Goal: Task Accomplishment & Management: Complete application form

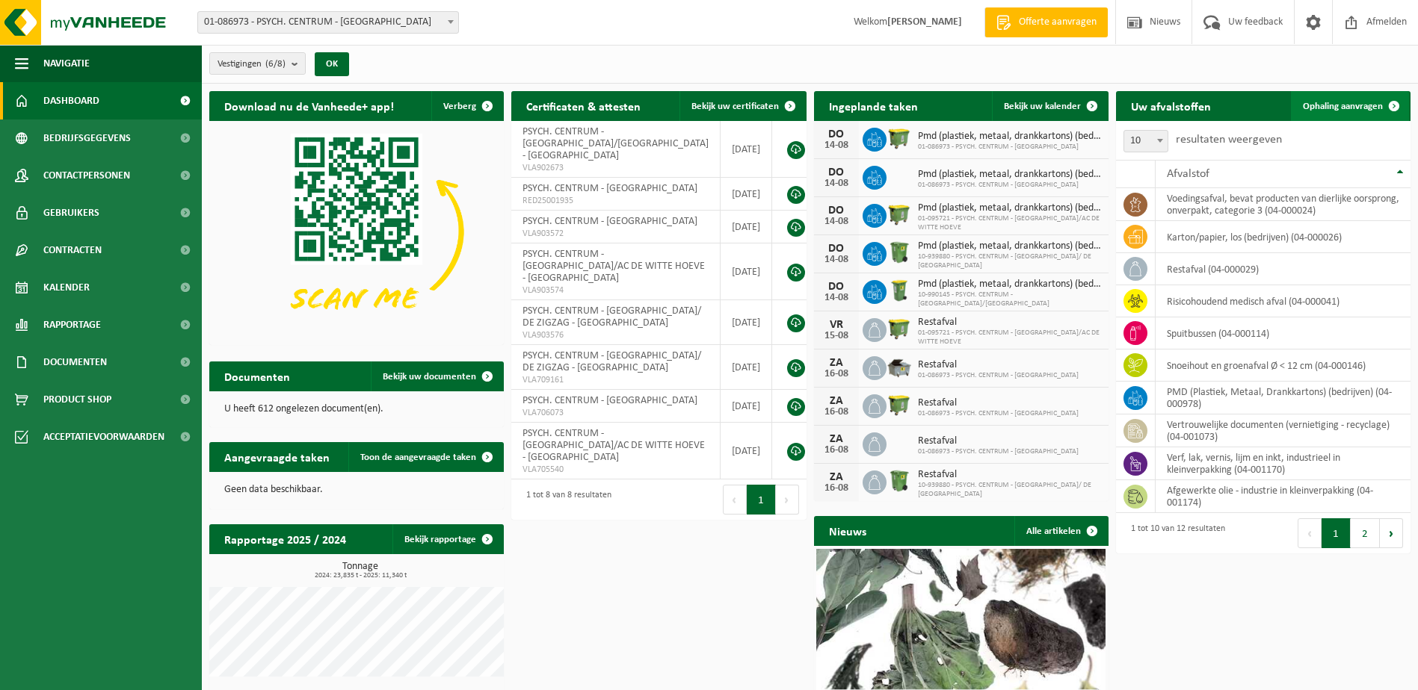
click at [1342, 105] on span "Ophaling aanvragen" at bounding box center [1343, 107] width 80 height 10
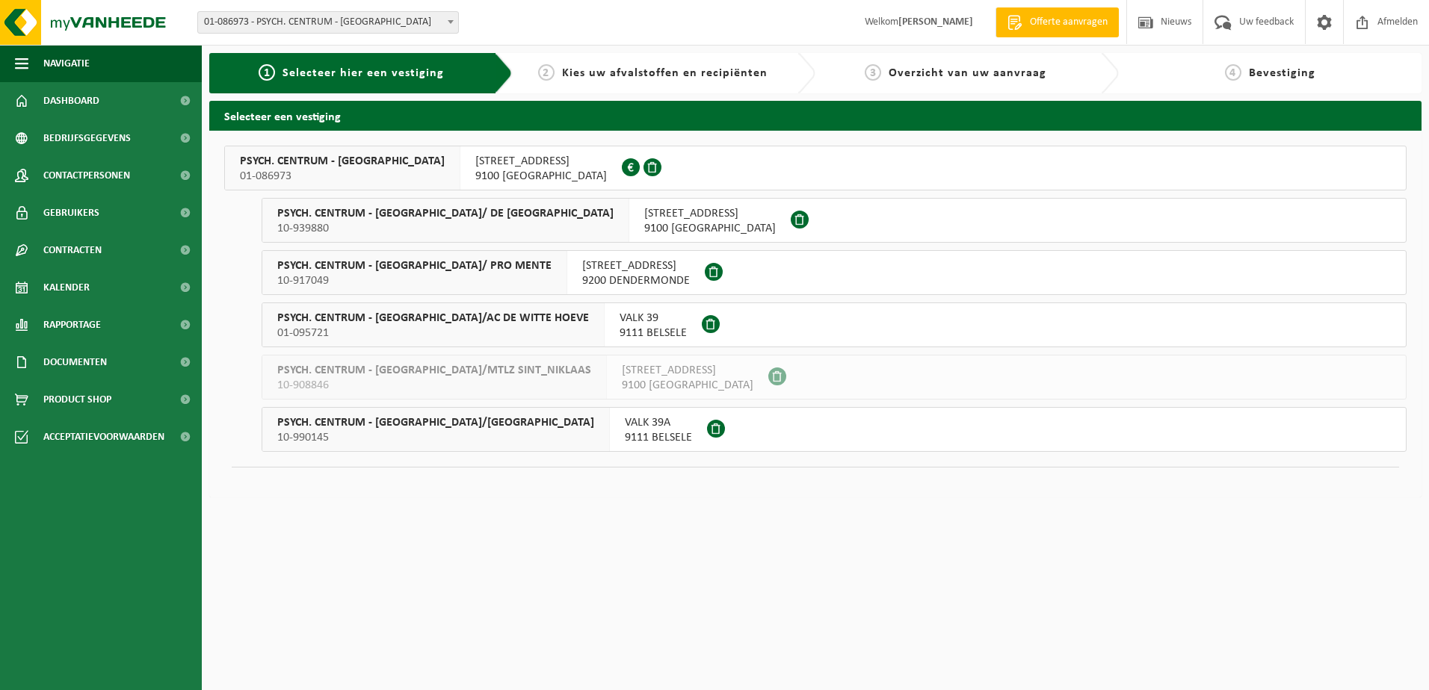
click at [337, 160] on span "PSYCH. CENTRUM - ST HIERONYMUS" at bounding box center [342, 161] width 205 height 15
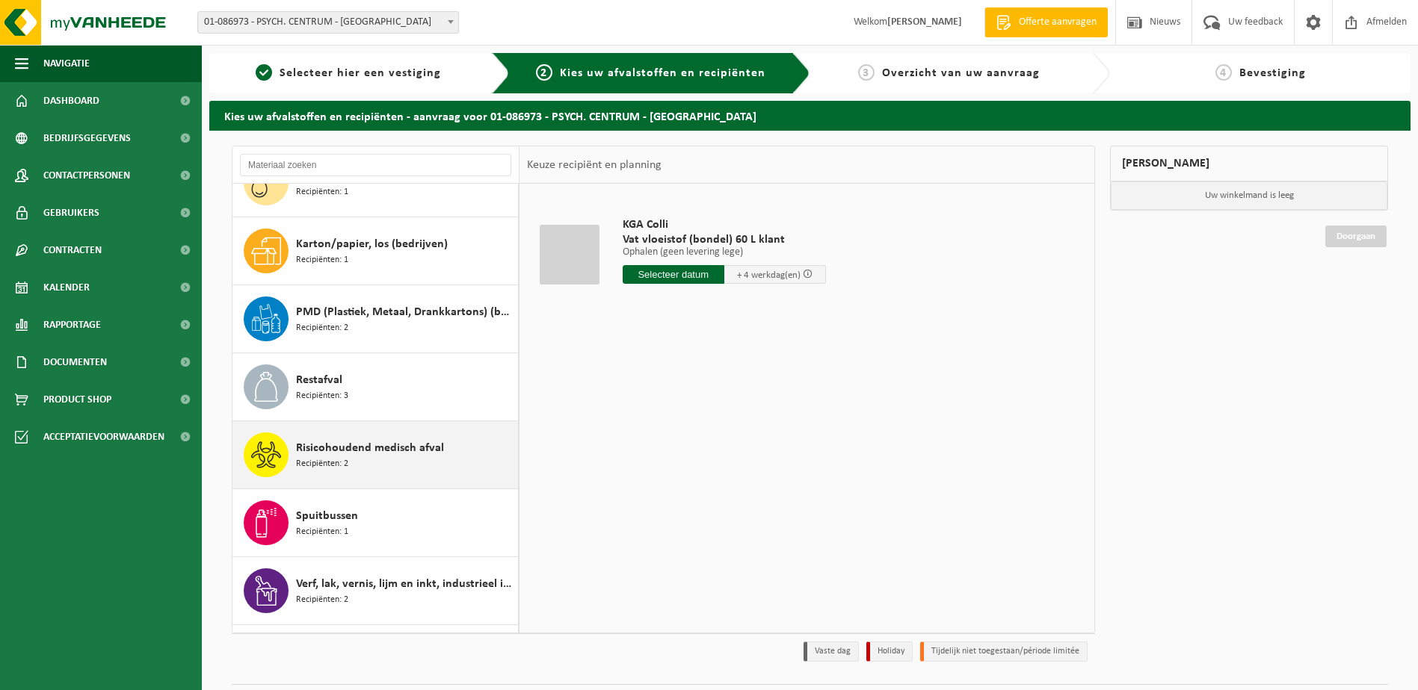
scroll to position [230, 0]
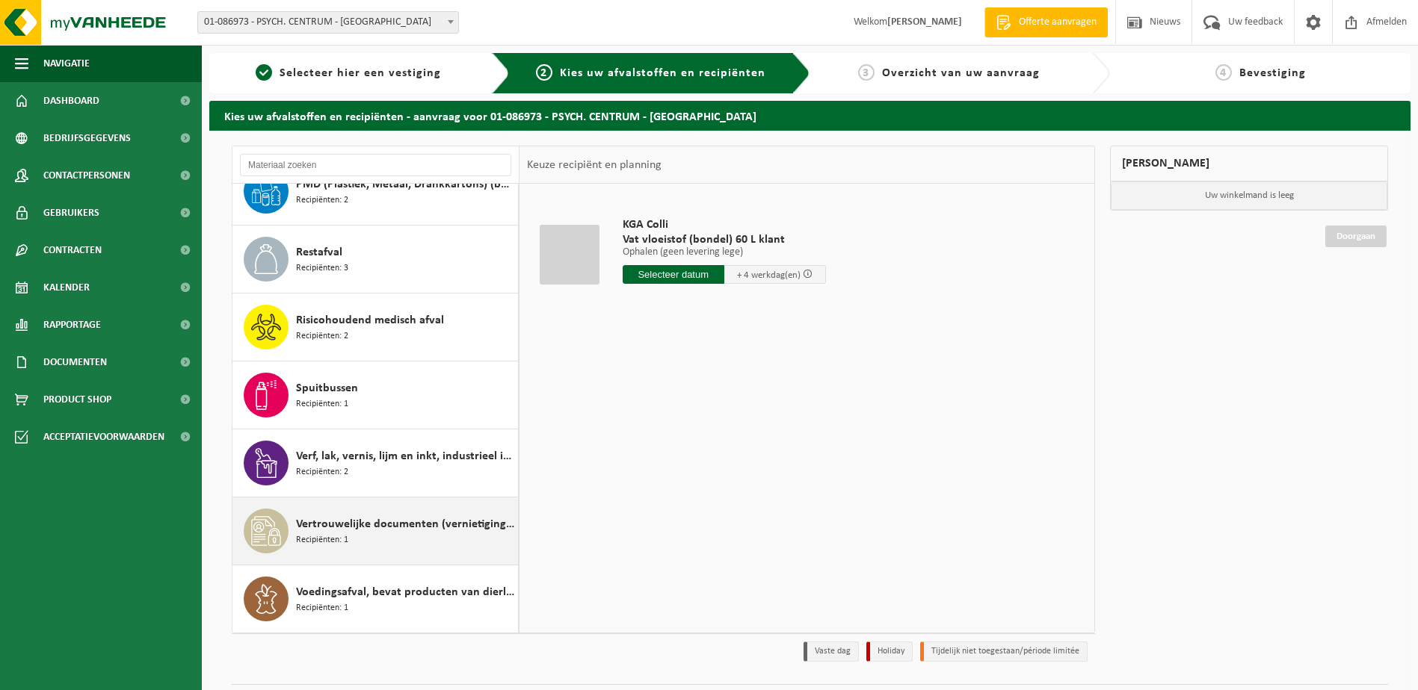
click at [356, 529] on span "Vertrouwelijke documenten (vernietiging - recyclage)" at bounding box center [405, 525] width 218 height 18
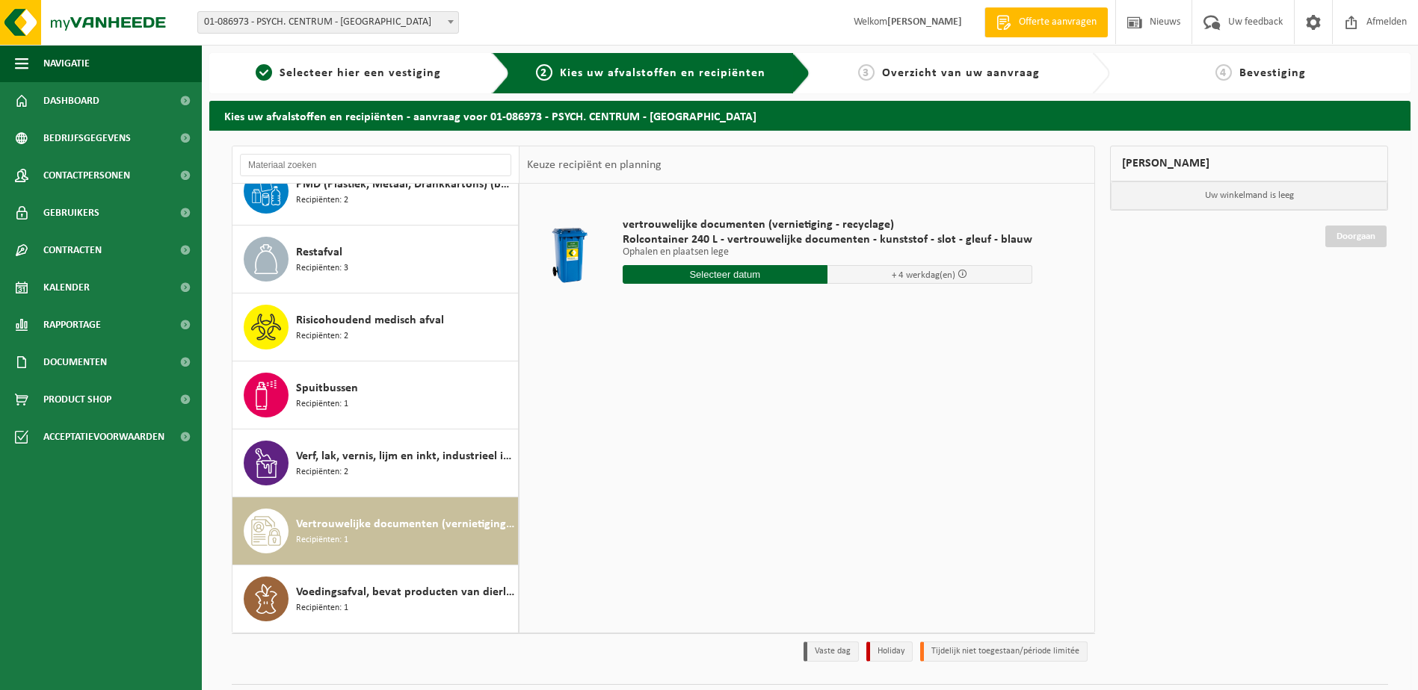
click at [761, 273] on input "text" at bounding box center [724, 274] width 205 height 19
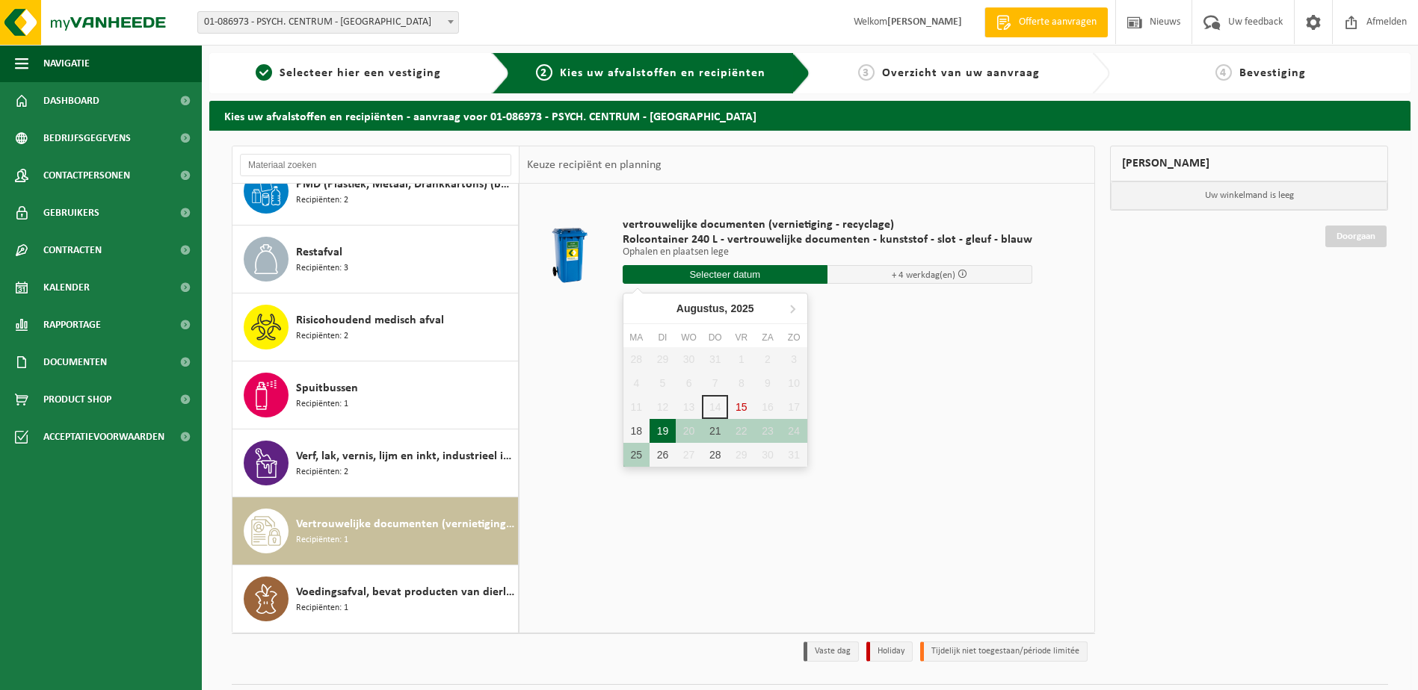
click at [666, 432] on div "19" at bounding box center [662, 431] width 26 height 24
type input "Van 2025-08-19"
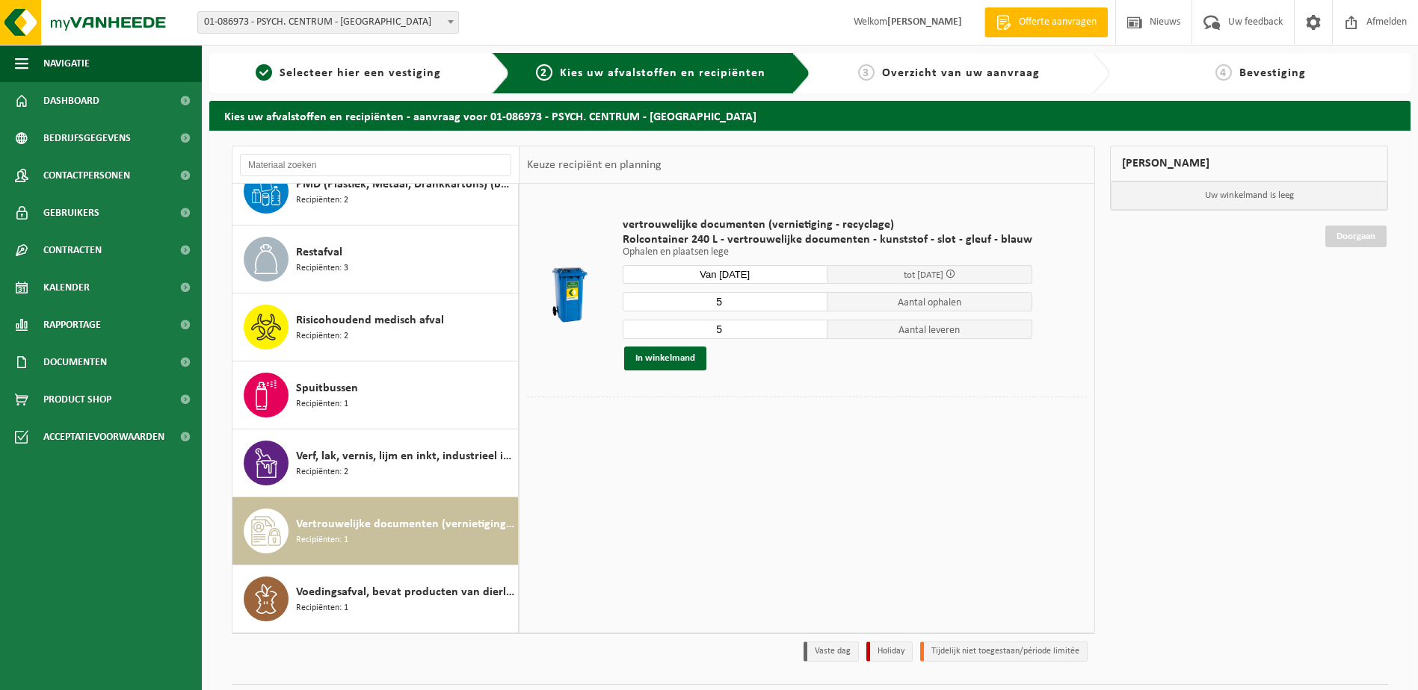
click at [730, 303] on input "5" at bounding box center [724, 301] width 205 height 19
click at [809, 306] on input "4" at bounding box center [724, 301] width 205 height 19
click at [809, 306] on input "3" at bounding box center [724, 301] width 205 height 19
type input "2"
click at [810, 307] on input "2" at bounding box center [724, 301] width 205 height 19
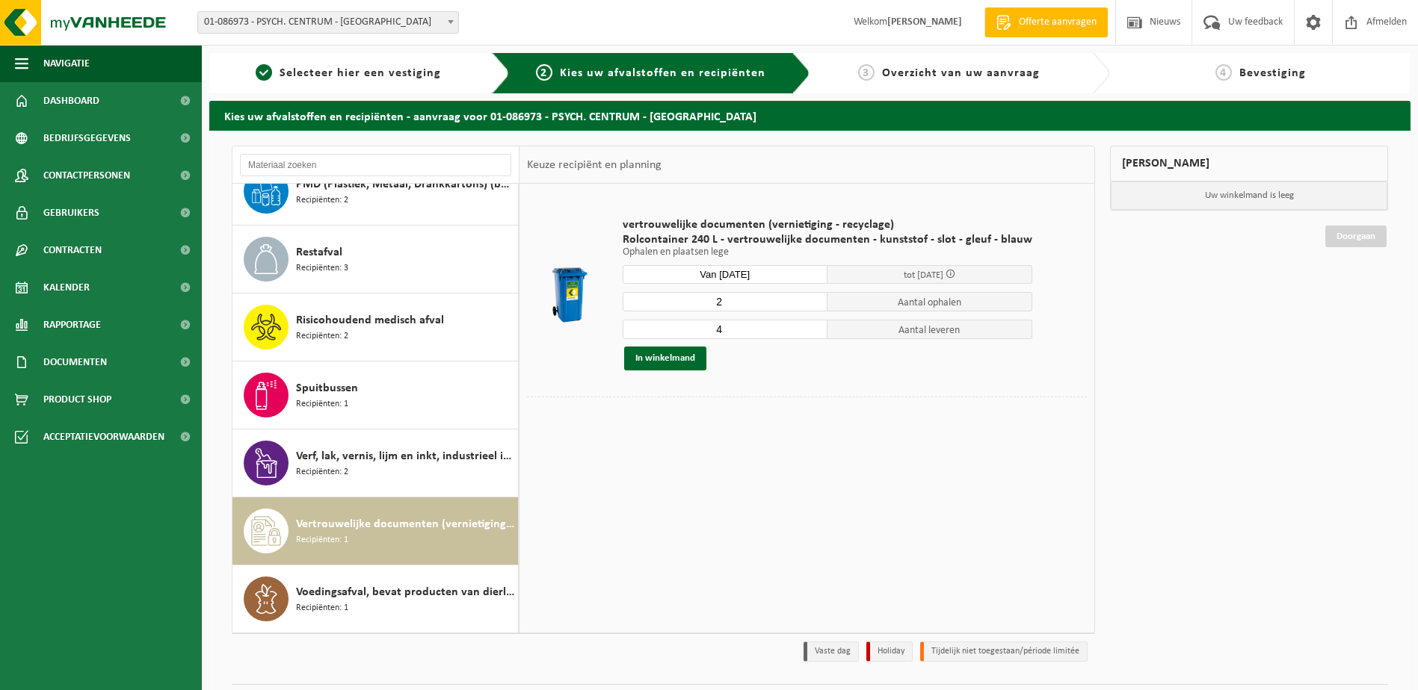
click at [811, 335] on input "4" at bounding box center [724, 329] width 205 height 19
click at [811, 335] on input "3" at bounding box center [724, 329] width 205 height 19
type input "2"
click at [810, 335] on input "2" at bounding box center [724, 329] width 205 height 19
click at [670, 359] on button "In winkelmand" at bounding box center [665, 359] width 82 height 24
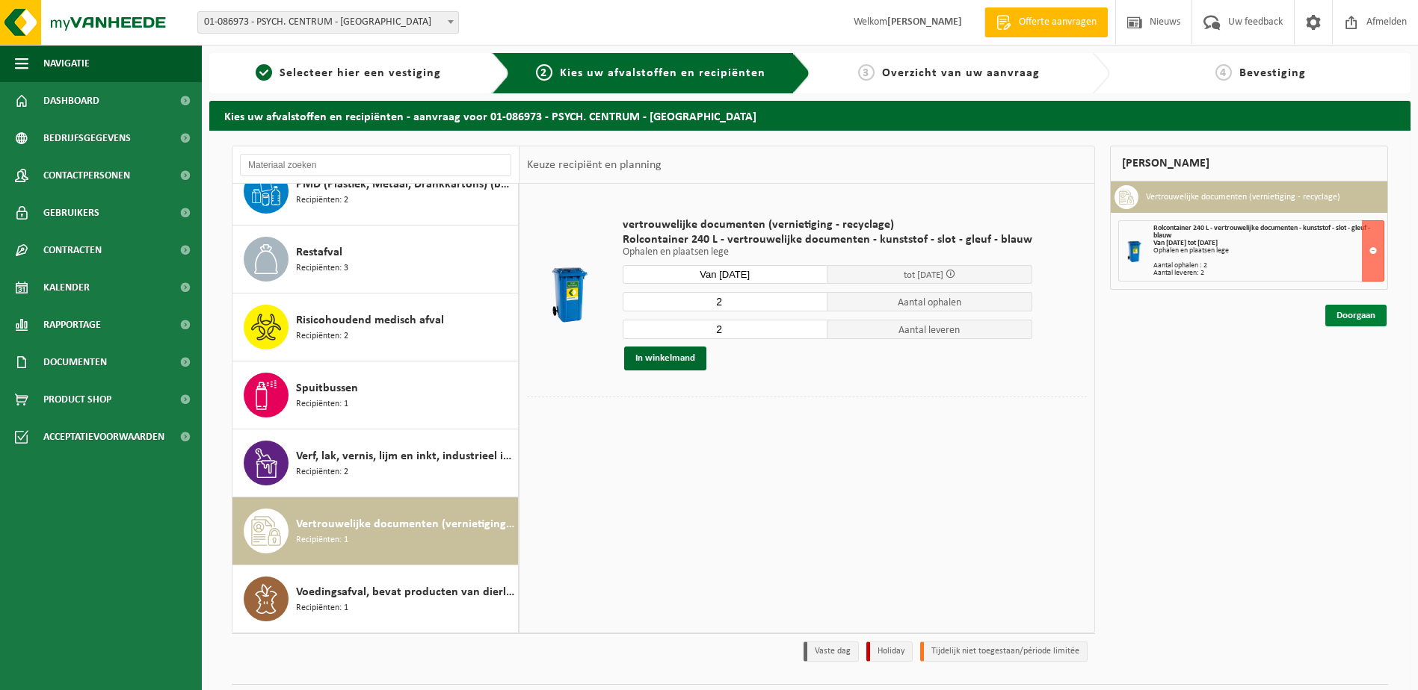
click at [1358, 316] on link "Doorgaan" at bounding box center [1355, 316] width 61 height 22
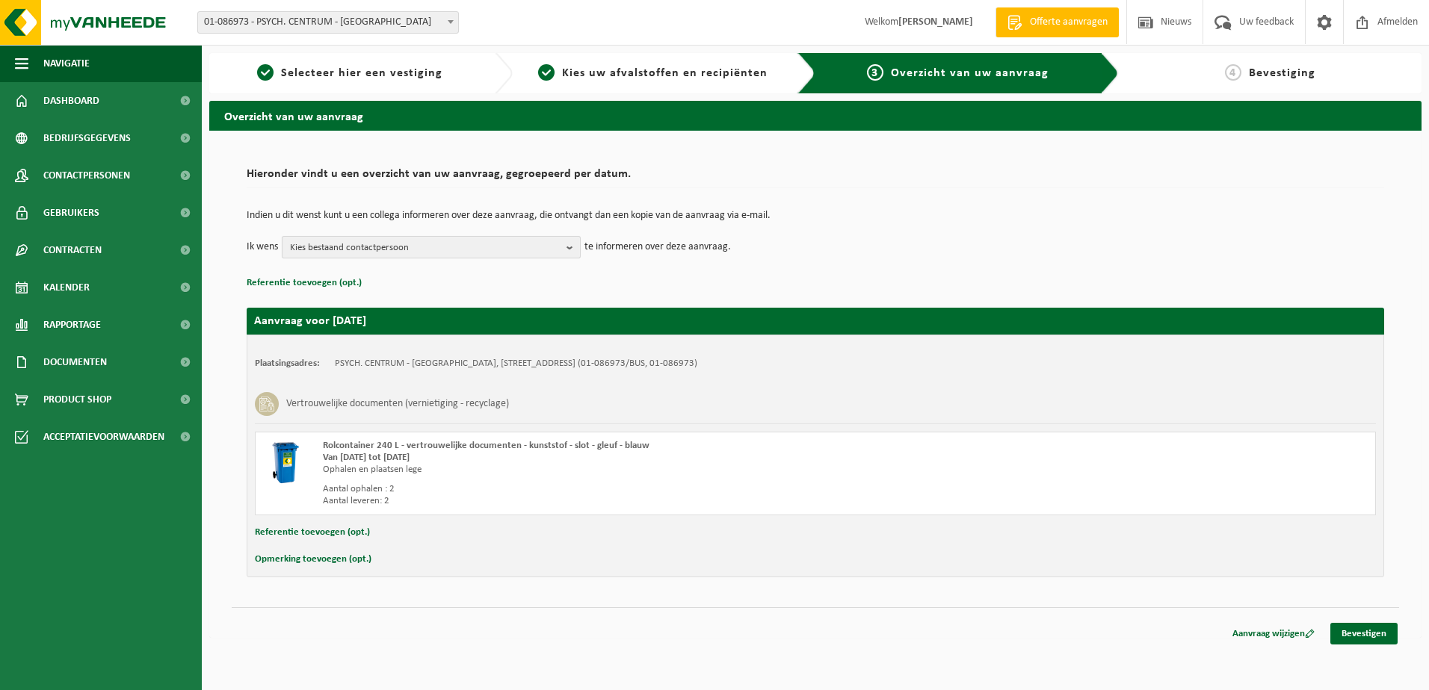
click at [472, 250] on span "Kies bestaand contactpersoon" at bounding box center [425, 248] width 271 height 22
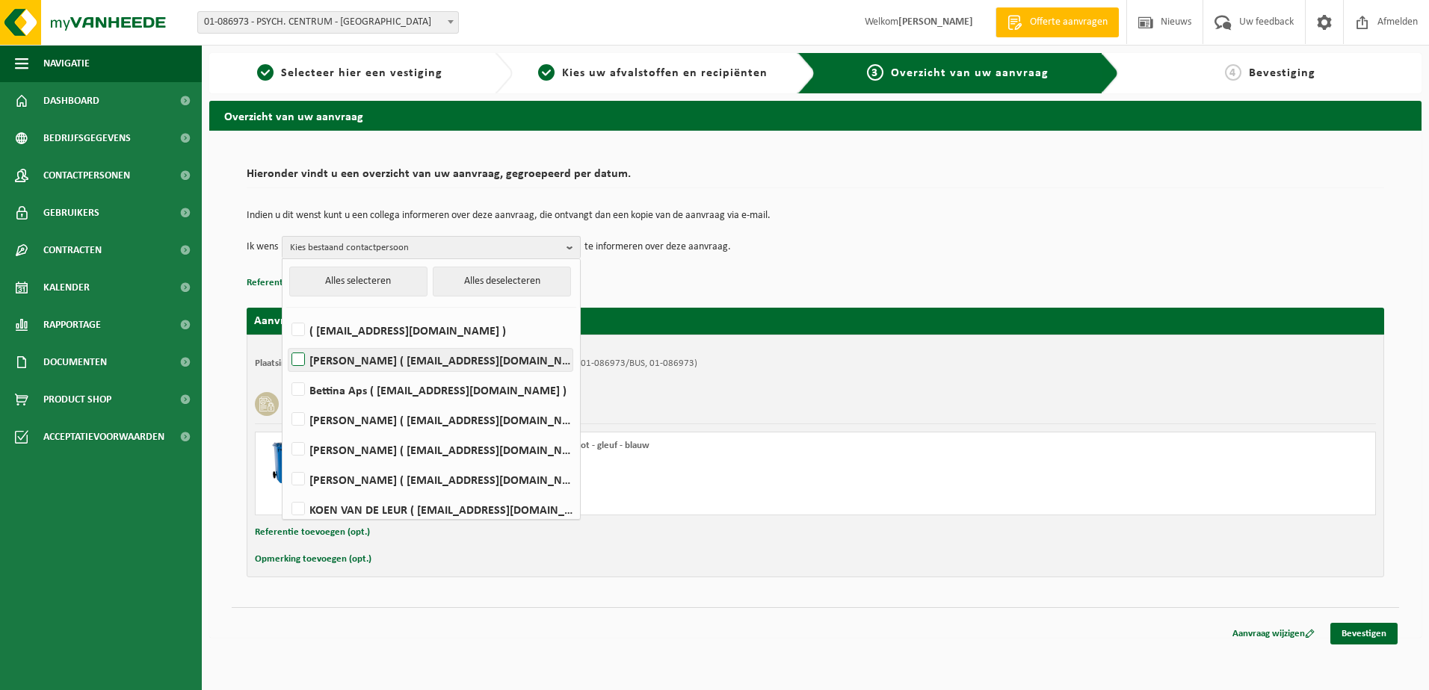
click at [342, 365] on label "Koen Albrecht ( koen.albrecht@hieronymus.be )" at bounding box center [430, 360] width 284 height 22
click at [286, 342] on input "Koen Albrecht ( koen.albrecht@hieronymus.be )" at bounding box center [285, 341] width 1 height 1
checkbox input "true"
click at [364, 443] on label "Martine Depauw ( martine.depauw@hieronymus.be )" at bounding box center [430, 450] width 284 height 22
click at [286, 431] on input "Martine Depauw ( martine.depauw@hieronymus.be )" at bounding box center [285, 430] width 1 height 1
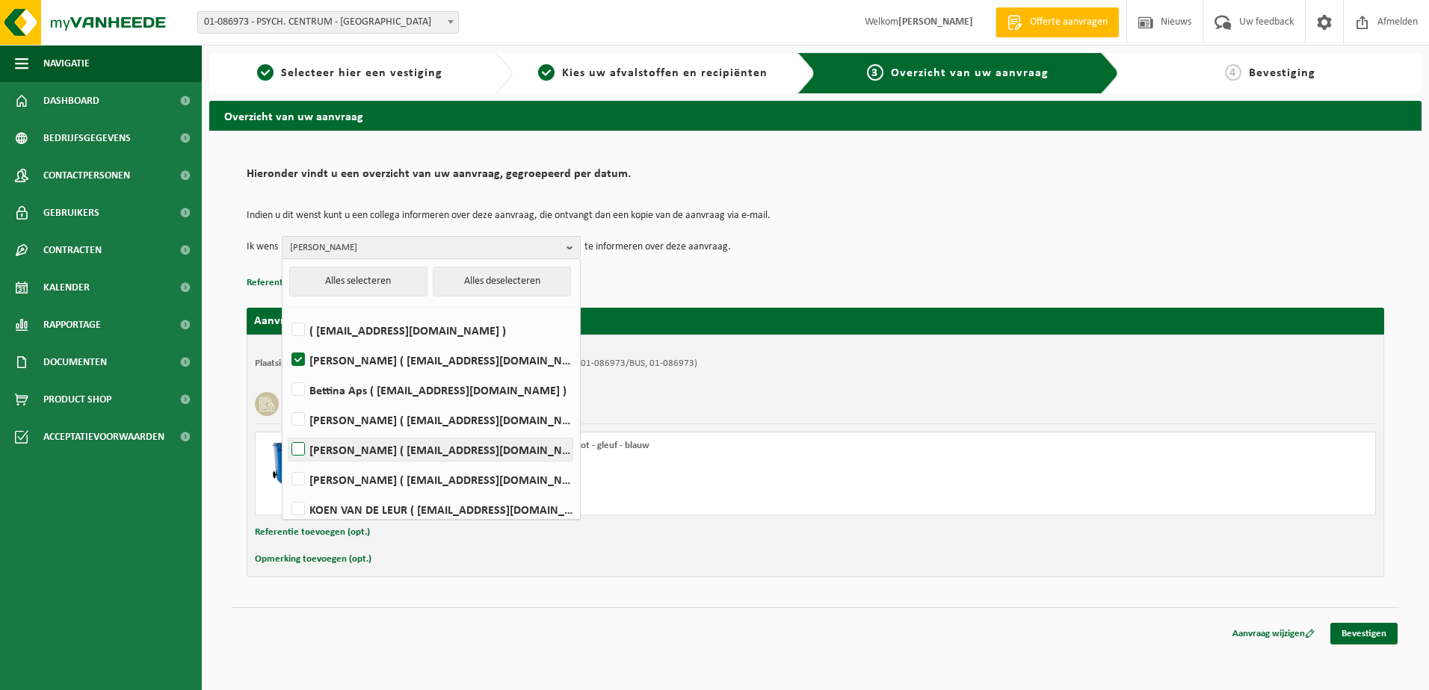
checkbox input "true"
click at [813, 276] on p "Referentie toevoegen (opt.)" at bounding box center [815, 283] width 1137 height 19
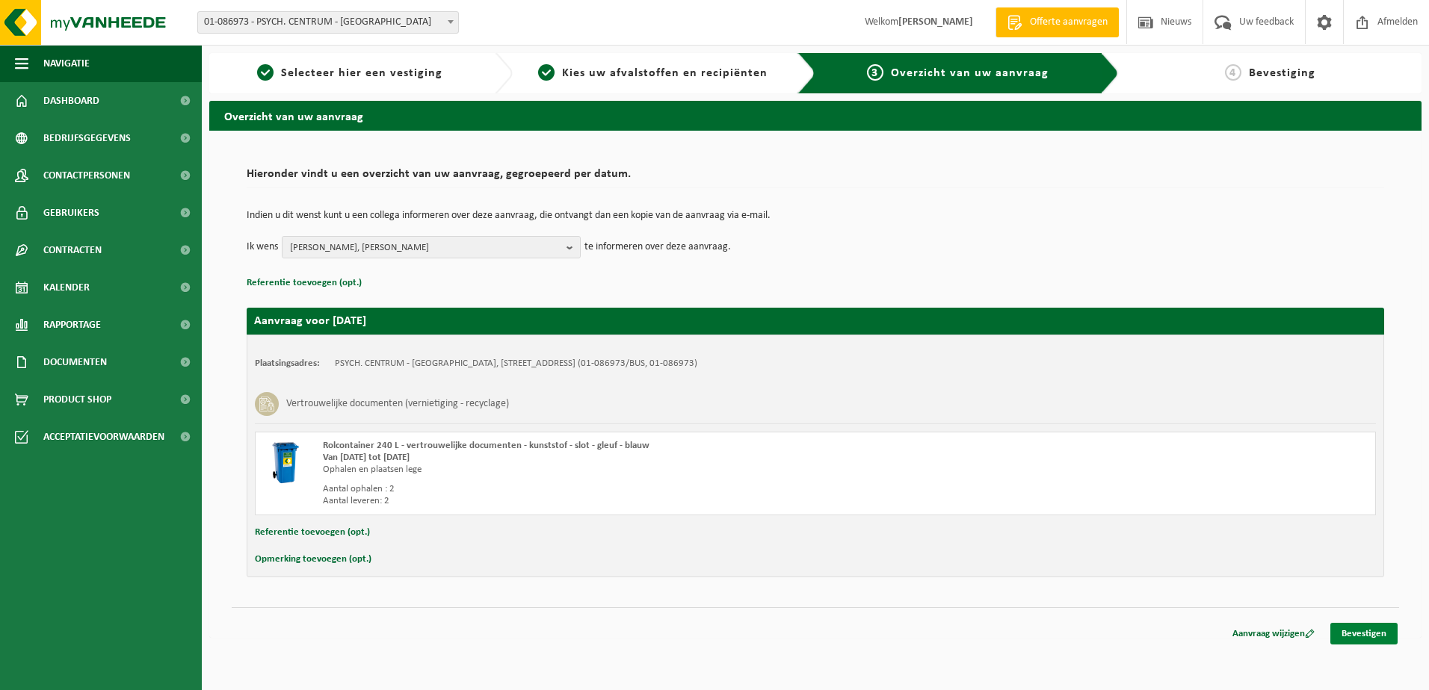
click at [1363, 637] on link "Bevestigen" at bounding box center [1363, 634] width 67 height 22
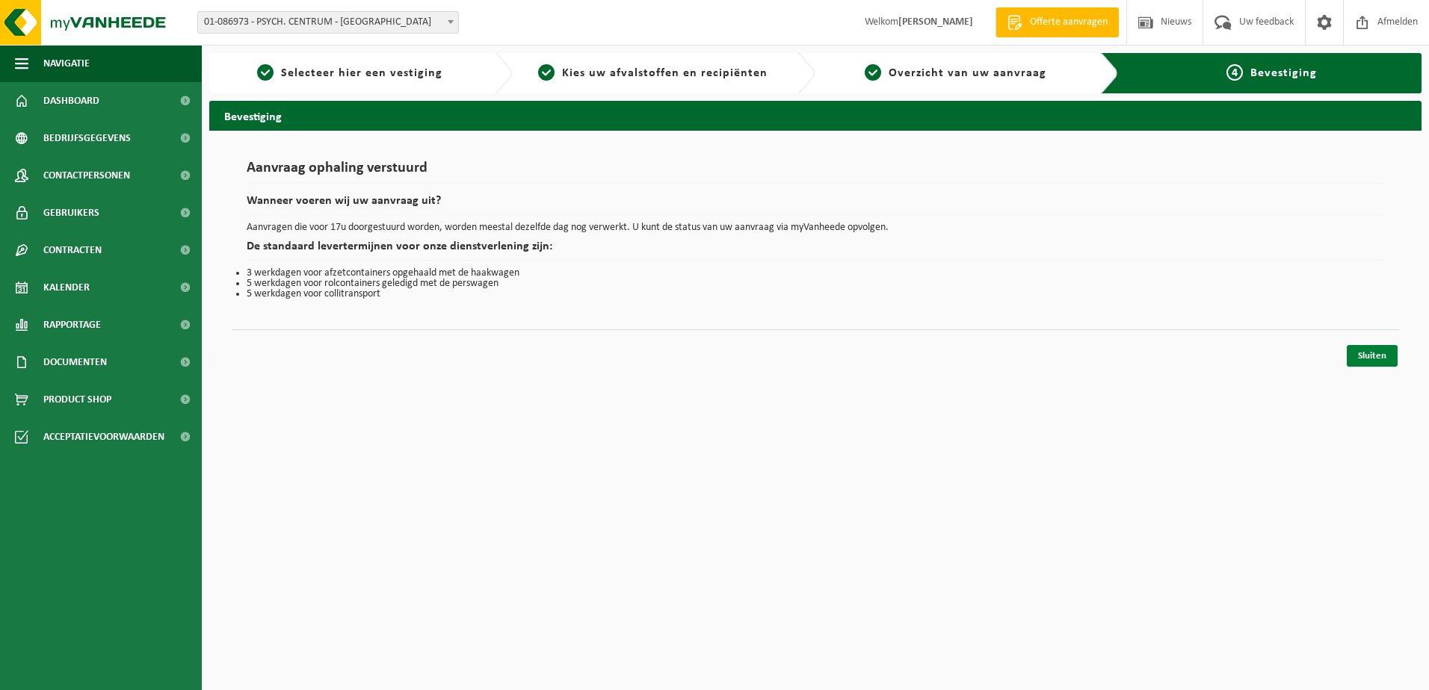
click at [1367, 356] on link "Sluiten" at bounding box center [1372, 356] width 51 height 22
